Goal: Navigation & Orientation: Find specific page/section

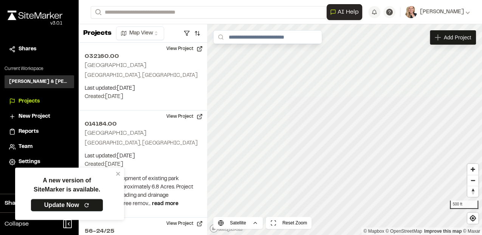
scroll to position [1447, 0]
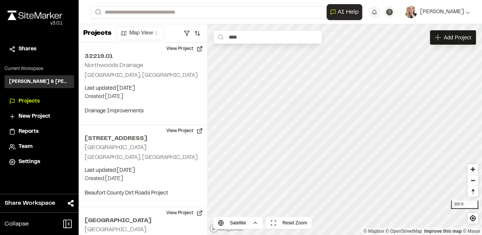
scroll to position [1829, 0]
